Goal: Complete application form: Complete application form

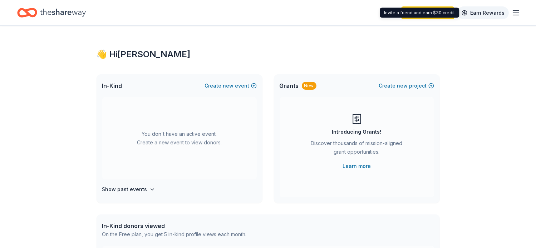
click at [479, 12] on link "Earn Rewards" at bounding box center [482, 12] width 51 height 13
click at [478, 12] on link "Earn Rewards" at bounding box center [482, 12] width 51 height 13
click at [468, 13] on link "Earn Rewards" at bounding box center [482, 12] width 51 height 13
click at [516, 14] on icon "button" at bounding box center [516, 13] width 9 height 9
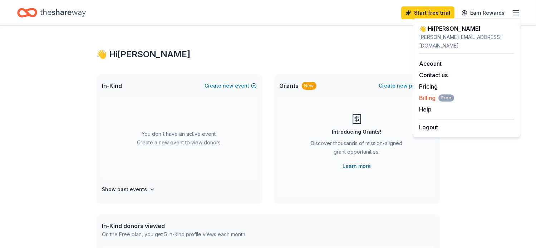
click at [432, 94] on span "Billing Free" at bounding box center [436, 98] width 35 height 9
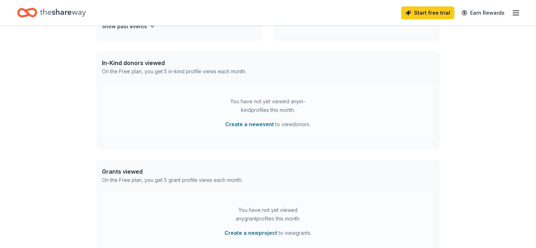
scroll to position [139, 0]
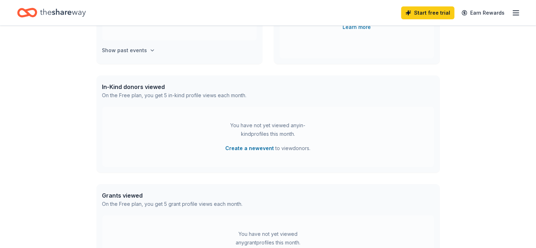
click at [145, 49] on button "Show past events" at bounding box center [128, 50] width 53 height 9
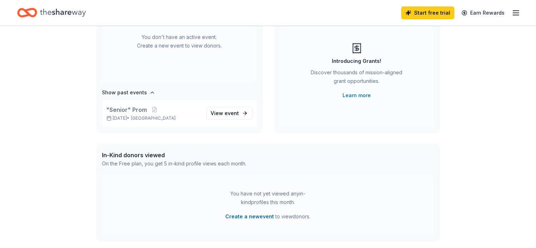
scroll to position [68, 0]
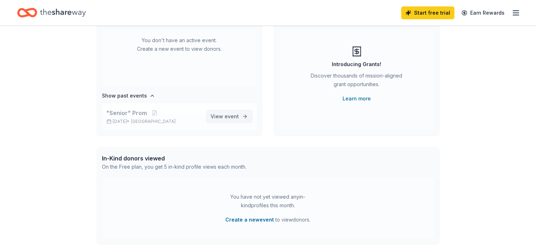
click at [225, 114] on span "event" at bounding box center [232, 116] width 14 height 6
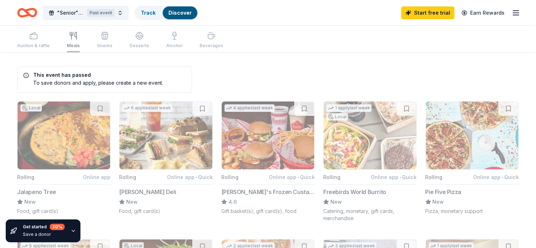
click at [137, 45] on div "Auction & raffle Meals Snacks Desserts Alcohol Beverages" at bounding box center [120, 41] width 206 height 24
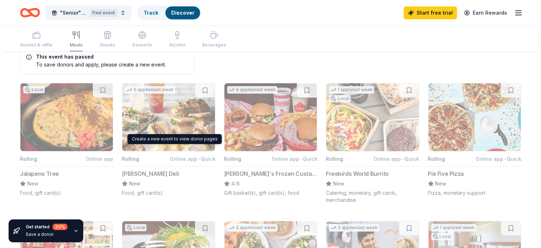
scroll to position [36, 0]
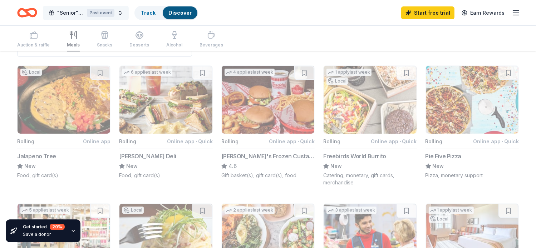
click at [120, 11] on button ""Senior" Prom Past event" at bounding box center [86, 13] width 86 height 14
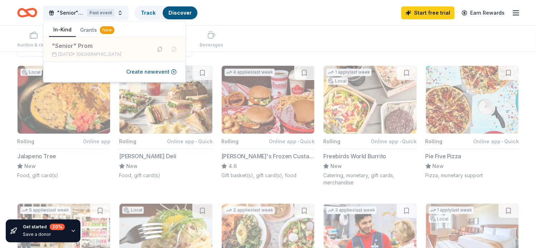
click at [62, 30] on button "In-Kind" at bounding box center [62, 30] width 27 height 14
click at [165, 72] on button "Create new event" at bounding box center [151, 72] width 50 height 9
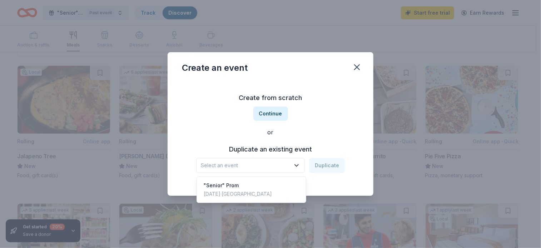
click at [298, 167] on icon "button" at bounding box center [296, 165] width 7 height 7
click at [215, 191] on div "[DATE] · [GEOGRAPHIC_DATA]" at bounding box center [238, 194] width 68 height 9
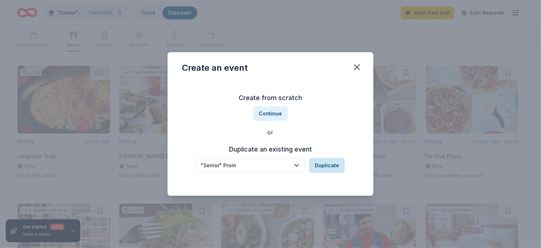
click at [329, 164] on button "Duplicate" at bounding box center [327, 165] width 36 height 15
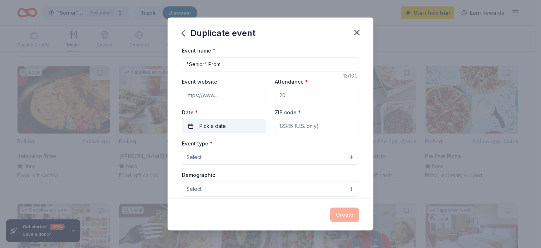
click at [226, 129] on button "Pick a date" at bounding box center [224, 126] width 84 height 14
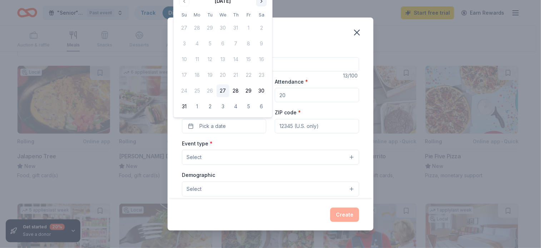
click at [261, 1] on button "Go to next month" at bounding box center [262, 1] width 10 height 10
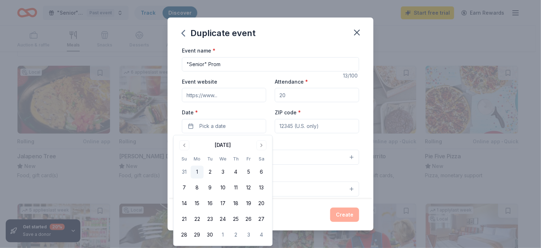
click at [197, 172] on button "1" at bounding box center [197, 172] width 13 height 13
click at [306, 128] on input "ZIP code *" at bounding box center [317, 126] width 84 height 14
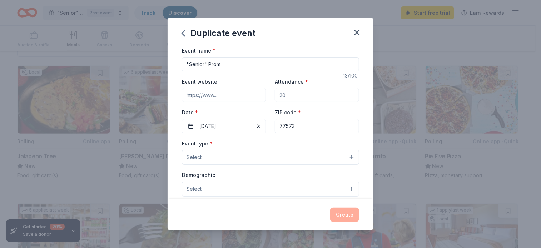
type input "77573"
click at [200, 159] on span "Select" at bounding box center [194, 157] width 15 height 9
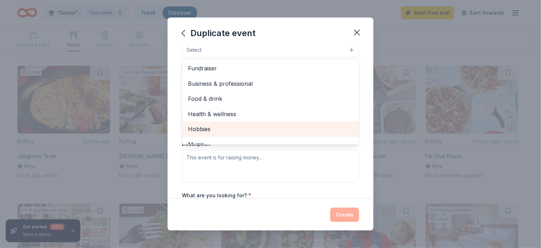
scroll to position [72, 0]
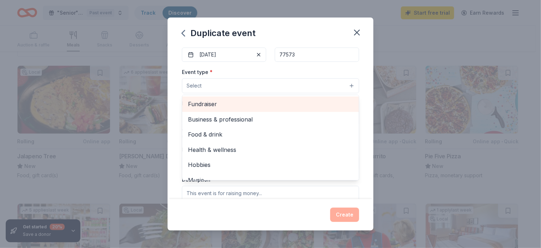
click at [215, 105] on span "Fundraiser" at bounding box center [270, 103] width 165 height 9
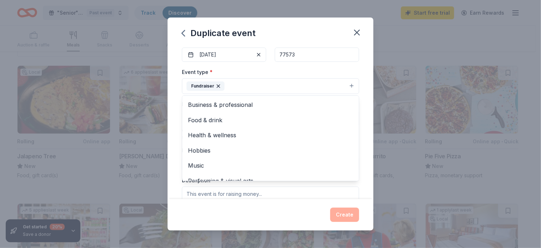
click at [285, 74] on div "Event type * Fundraiser Business & professional Food & drink Health & wellness …" at bounding box center [270, 81] width 177 height 27
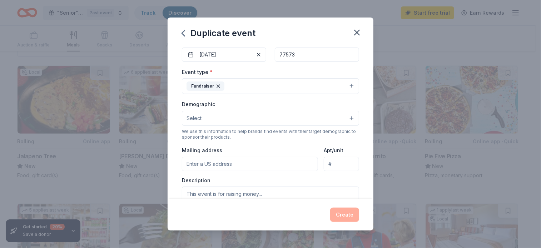
click at [218, 121] on button "Select" at bounding box center [270, 118] width 177 height 15
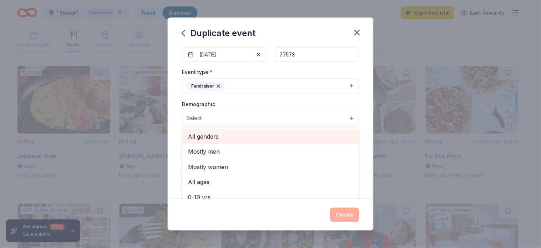
click at [217, 136] on span "All genders" at bounding box center [270, 136] width 165 height 9
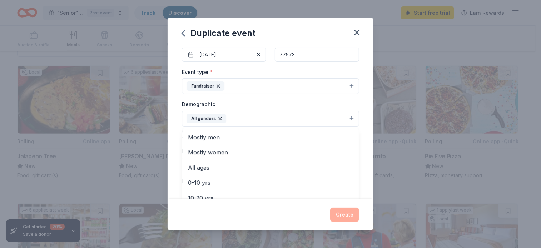
click at [287, 104] on div "Demographic All genders Mostly men Mostly women All ages [DEMOGRAPHIC_DATA] yrs…" at bounding box center [270, 113] width 177 height 27
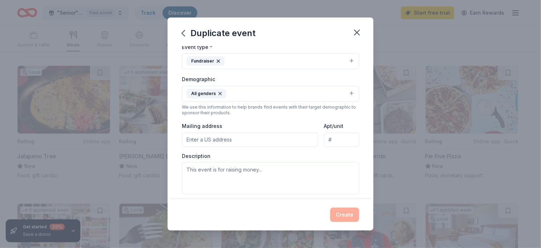
scroll to position [107, 0]
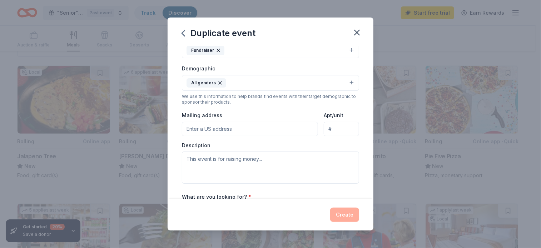
click at [202, 129] on input "Mailing address" at bounding box center [250, 129] width 136 height 14
type input "[STREET_ADDRESS][US_STATE]"
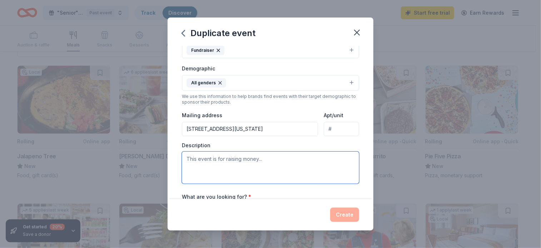
click at [267, 162] on textarea at bounding box center [270, 168] width 177 height 32
drag, startPoint x: 265, startPoint y: 158, endPoint x: 179, endPoint y: 156, distance: 85.8
click at [179, 156] on div "Event name * "Senior" Prom 13 /100 Event website Attendance * Date * [DATE] ZIP…" at bounding box center [271, 122] width 206 height 153
type textarea "pta"
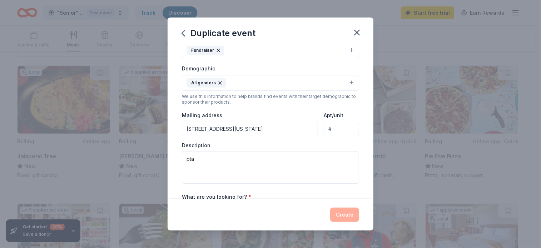
click at [265, 106] on div "Event type * Fundraiser Demographic All genders We use this information to help…" at bounding box center [270, 108] width 177 height 152
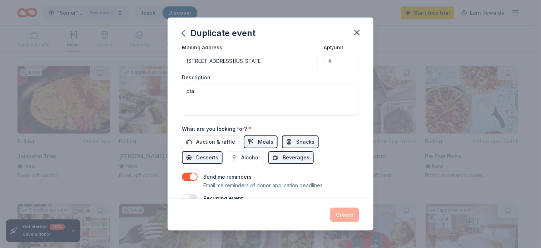
scroll to position [179, 0]
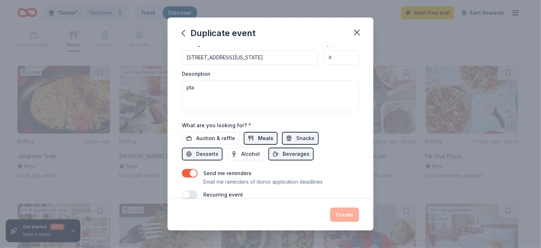
click at [264, 136] on span "Meals" at bounding box center [265, 138] width 15 height 9
click at [292, 138] on button "Snacks" at bounding box center [300, 138] width 37 height 13
click at [196, 152] on span "Desserts" at bounding box center [207, 154] width 22 height 9
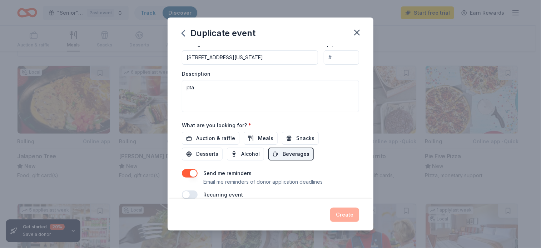
click at [298, 152] on span "Beverages" at bounding box center [296, 154] width 27 height 9
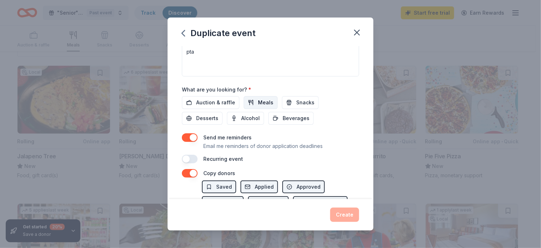
click at [259, 104] on span "Meals" at bounding box center [265, 102] width 15 height 9
click at [292, 100] on button "Snacks" at bounding box center [300, 102] width 37 height 13
click at [291, 118] on span "Beverages" at bounding box center [296, 118] width 27 height 9
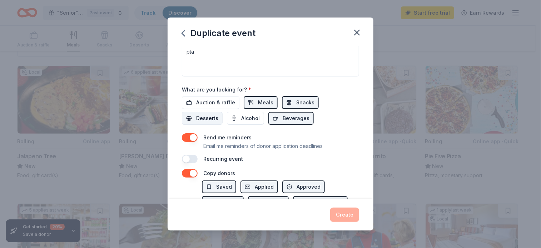
click at [213, 118] on span "Desserts" at bounding box center [207, 118] width 22 height 9
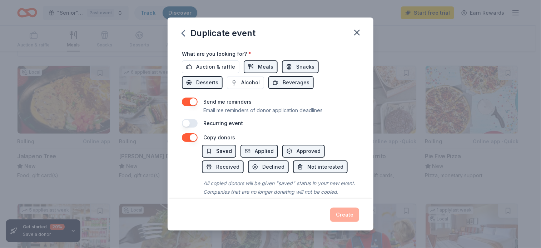
click at [218, 151] on span "Saved" at bounding box center [224, 151] width 16 height 9
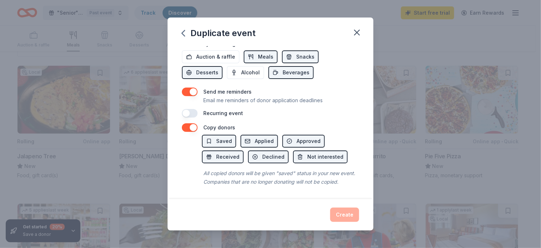
scroll to position [268, 0]
click at [339, 215] on div "Create" at bounding box center [270, 215] width 177 height 14
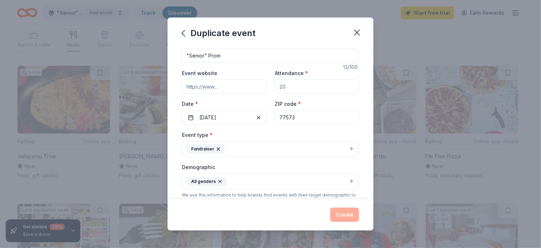
scroll to position [0, 0]
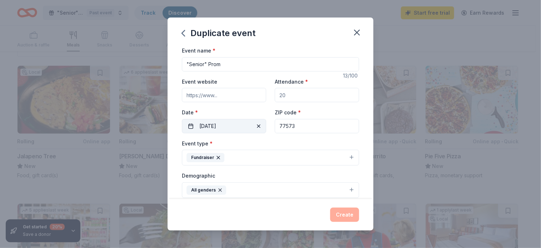
click at [231, 128] on button "[DATE]" at bounding box center [224, 126] width 84 height 14
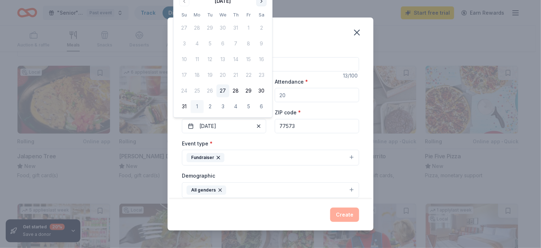
click at [262, 0] on button "Go to next month" at bounding box center [262, 1] width 10 height 10
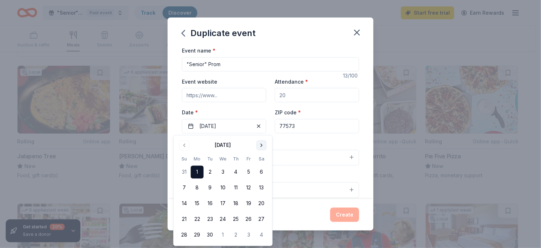
click at [262, 144] on button "Go to next month" at bounding box center [262, 146] width 10 height 10
click at [226, 169] on button "1" at bounding box center [223, 172] width 13 height 13
click at [321, 77] on div "Attendance *" at bounding box center [317, 89] width 84 height 25
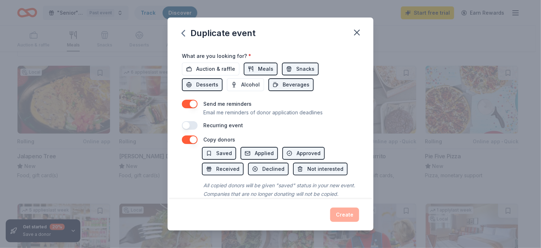
scroll to position [250, 0]
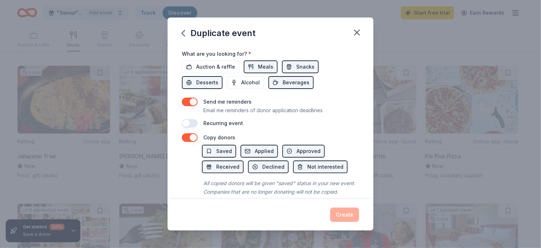
click at [187, 123] on button "button" at bounding box center [190, 123] width 16 height 9
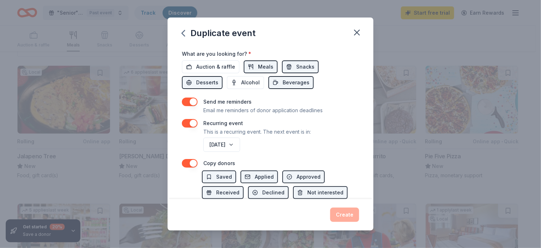
click at [188, 121] on button "button" at bounding box center [190, 123] width 16 height 9
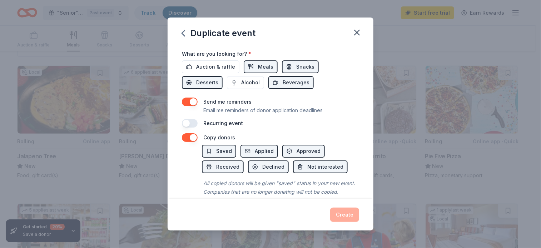
click at [187, 138] on button "button" at bounding box center [190, 137] width 16 height 9
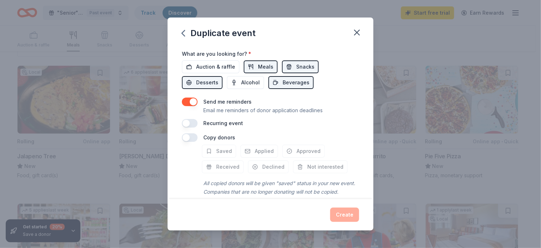
click at [318, 116] on div "Send me reminders Email me reminders of donor application deadlines Recurring e…" at bounding box center [270, 113] width 177 height 30
click at [344, 216] on div "Create" at bounding box center [270, 215] width 177 height 14
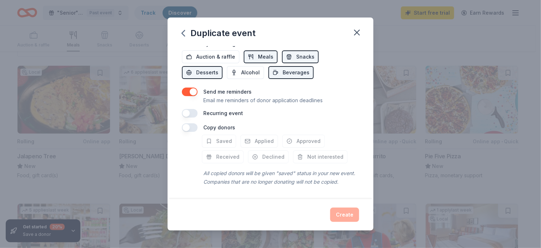
click at [345, 215] on div "Create" at bounding box center [270, 215] width 177 height 14
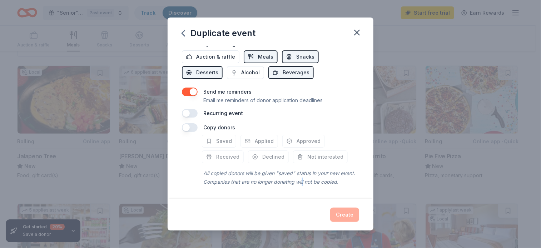
drag, startPoint x: 345, startPoint y: 215, endPoint x: 320, endPoint y: 173, distance: 48.3
click at [320, 173] on div "All copied donors will be given "saved" status in your new event. Companies tha…" at bounding box center [280, 178] width 157 height 20
click at [355, 32] on icon "button" at bounding box center [357, 33] width 10 height 10
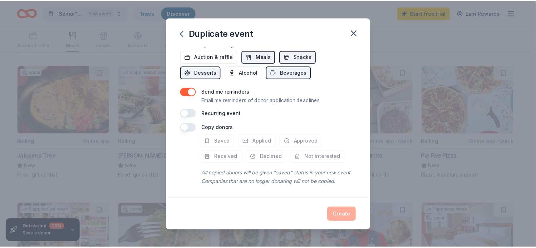
scroll to position [0, 0]
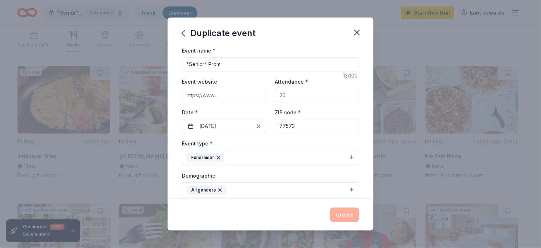
click at [223, 94] on input "Event website" at bounding box center [224, 95] width 84 height 14
click at [227, 93] on input "Event website" at bounding box center [224, 95] width 84 height 14
drag, startPoint x: 225, startPoint y: 93, endPoint x: 156, endPoint y: 92, distance: 69.0
click at [156, 92] on div "Duplicate event Event name * "Senior" Prom 13 /100 Event website Attendance * D…" at bounding box center [270, 124] width 541 height 248
type input "50"
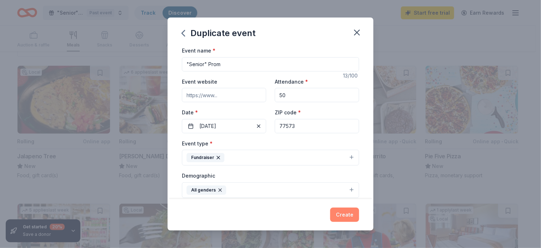
click at [342, 215] on button "Create" at bounding box center [344, 215] width 29 height 14
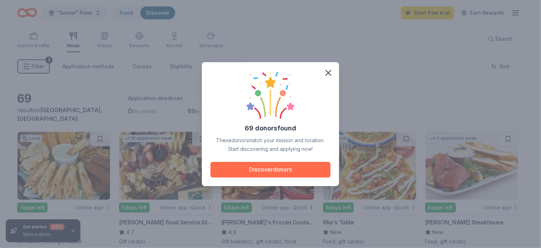
click at [293, 171] on button "Discover donors" at bounding box center [271, 170] width 120 height 16
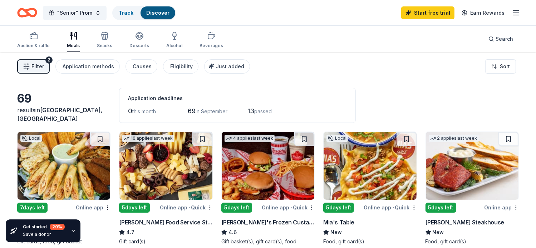
click at [154, 12] on link "Discover" at bounding box center [157, 13] width 23 height 6
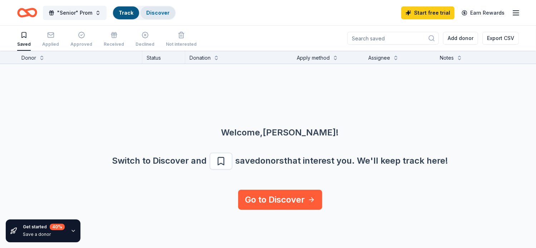
click at [161, 13] on link "Discover" at bounding box center [157, 13] width 23 height 6
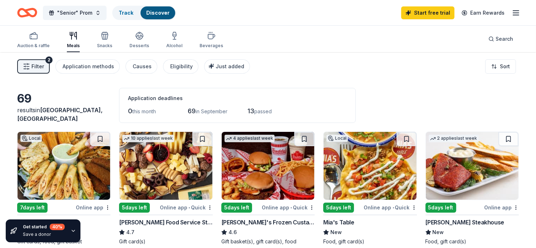
click at [31, 10] on icon "Home" at bounding box center [27, 12] width 20 height 17
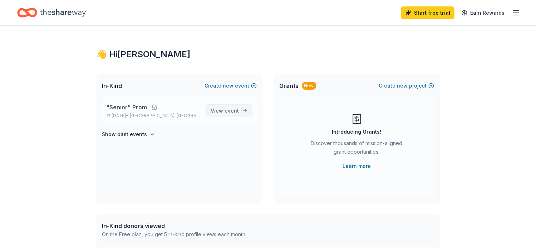
click at [226, 111] on span "event" at bounding box center [232, 111] width 14 height 6
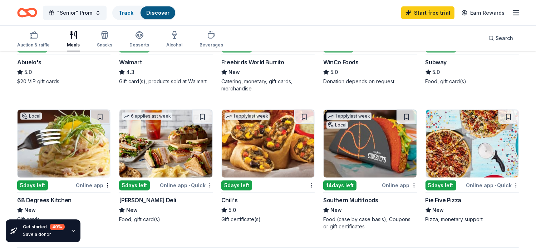
scroll to position [465, 0]
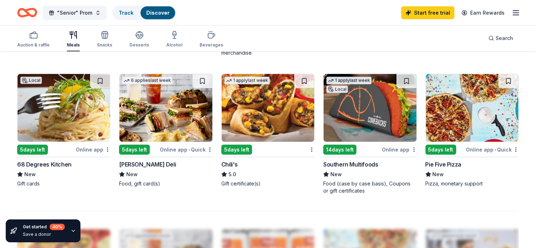
click at [174, 149] on div "Online app • Quick" at bounding box center [186, 149] width 53 height 9
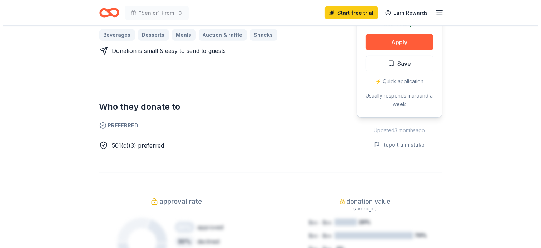
scroll to position [215, 0]
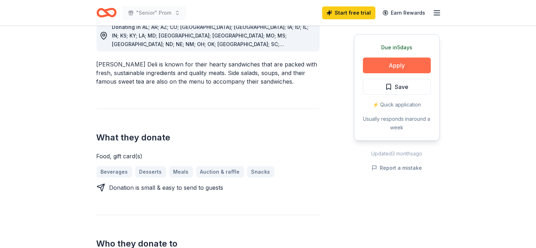
click at [402, 65] on button "Apply" at bounding box center [397, 66] width 68 height 16
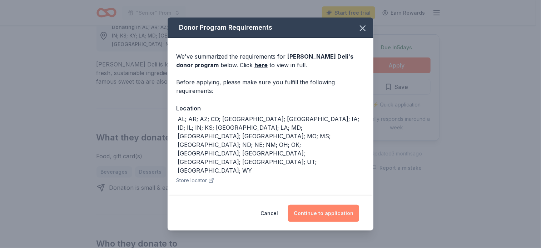
click at [320, 213] on button "Continue to application" at bounding box center [323, 213] width 71 height 17
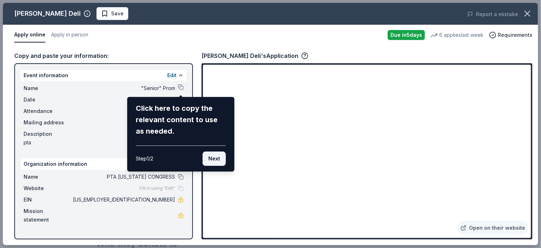
click at [212, 160] on button "Next" at bounding box center [214, 159] width 23 height 14
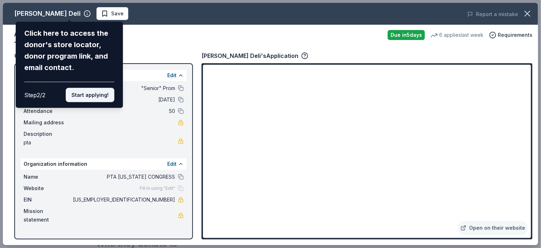
click at [91, 97] on button "Start applying!" at bounding box center [90, 95] width 49 height 14
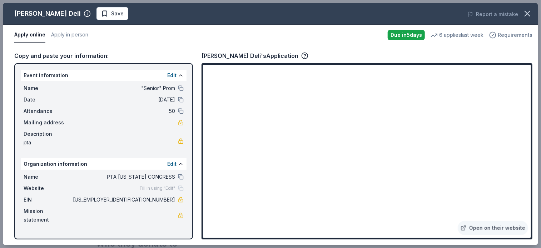
click at [511, 35] on span "Requirements" at bounding box center [515, 35] width 35 height 9
click at [64, 36] on button "Apply in person" at bounding box center [69, 35] width 37 height 15
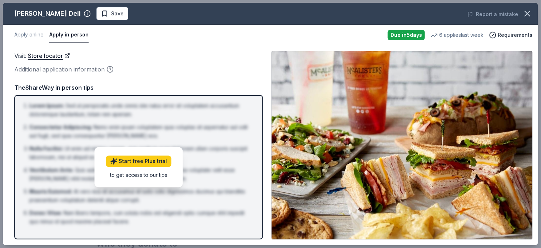
click at [166, 65] on div "Additional application information" at bounding box center [138, 69] width 249 height 9
